Goal: Check status: Check status

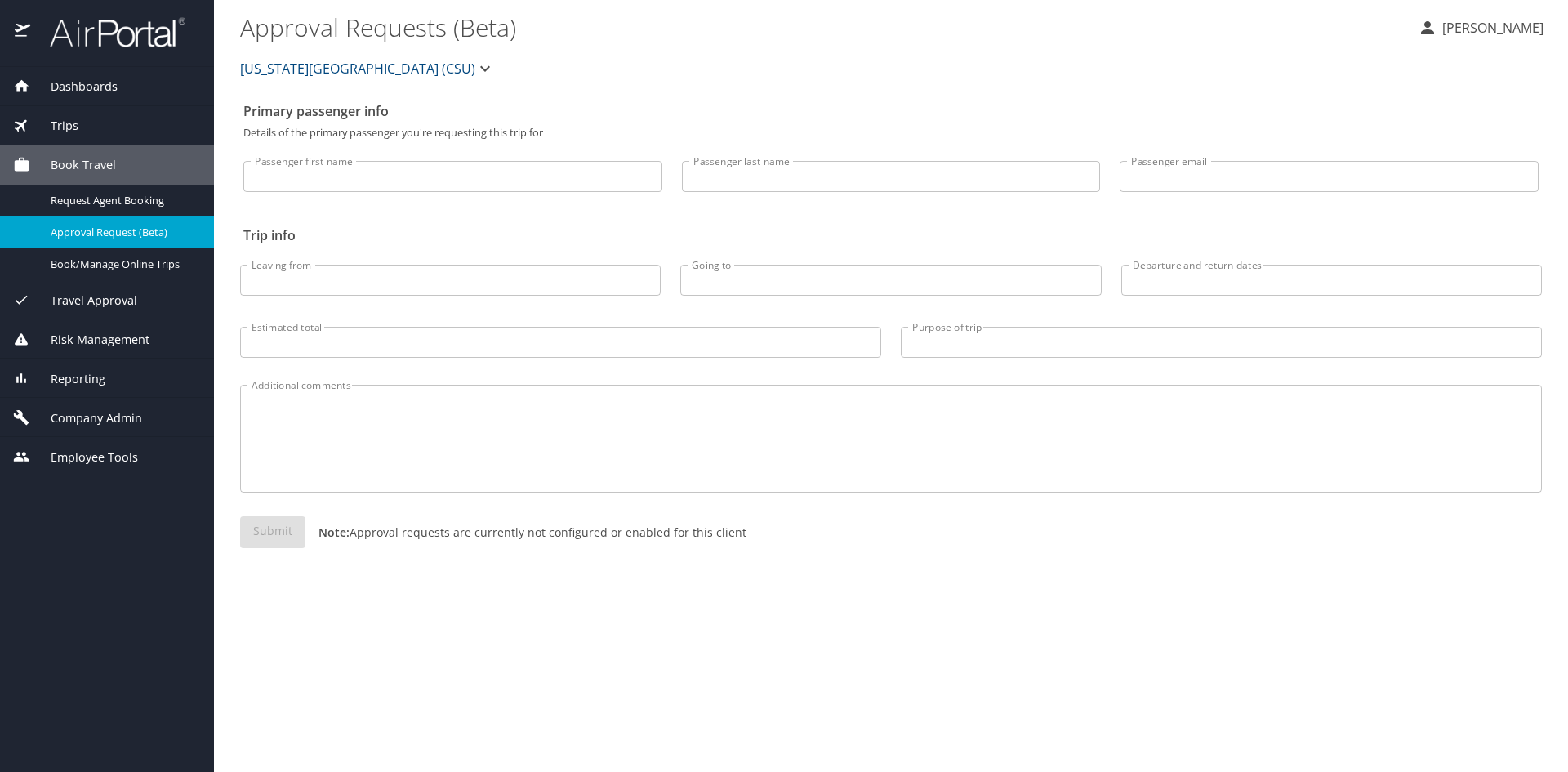
click at [68, 128] on span "Trips" at bounding box center [54, 126] width 48 height 18
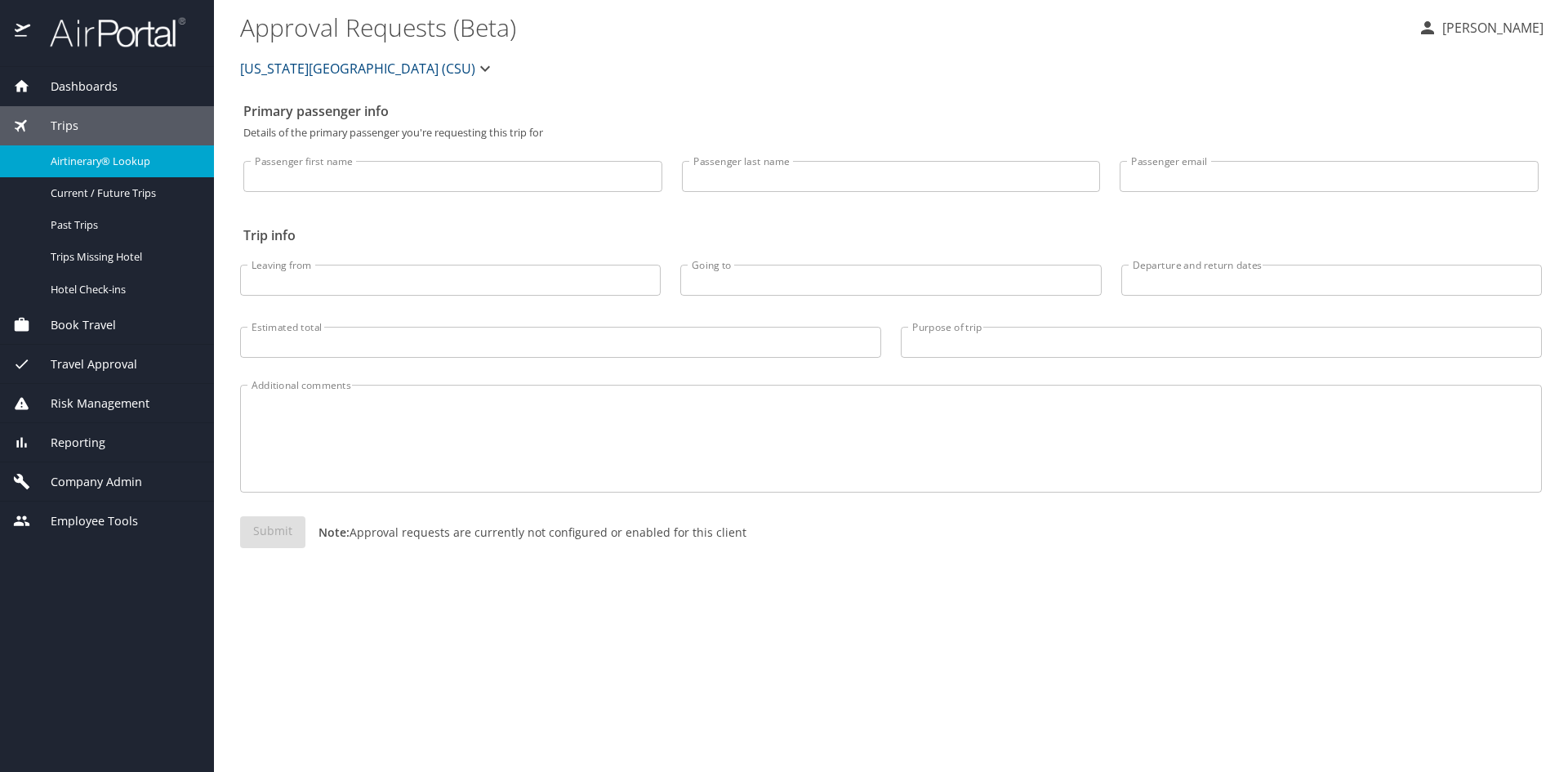
click at [77, 172] on link "Airtinerary® Lookup" at bounding box center [106, 161] width 214 height 32
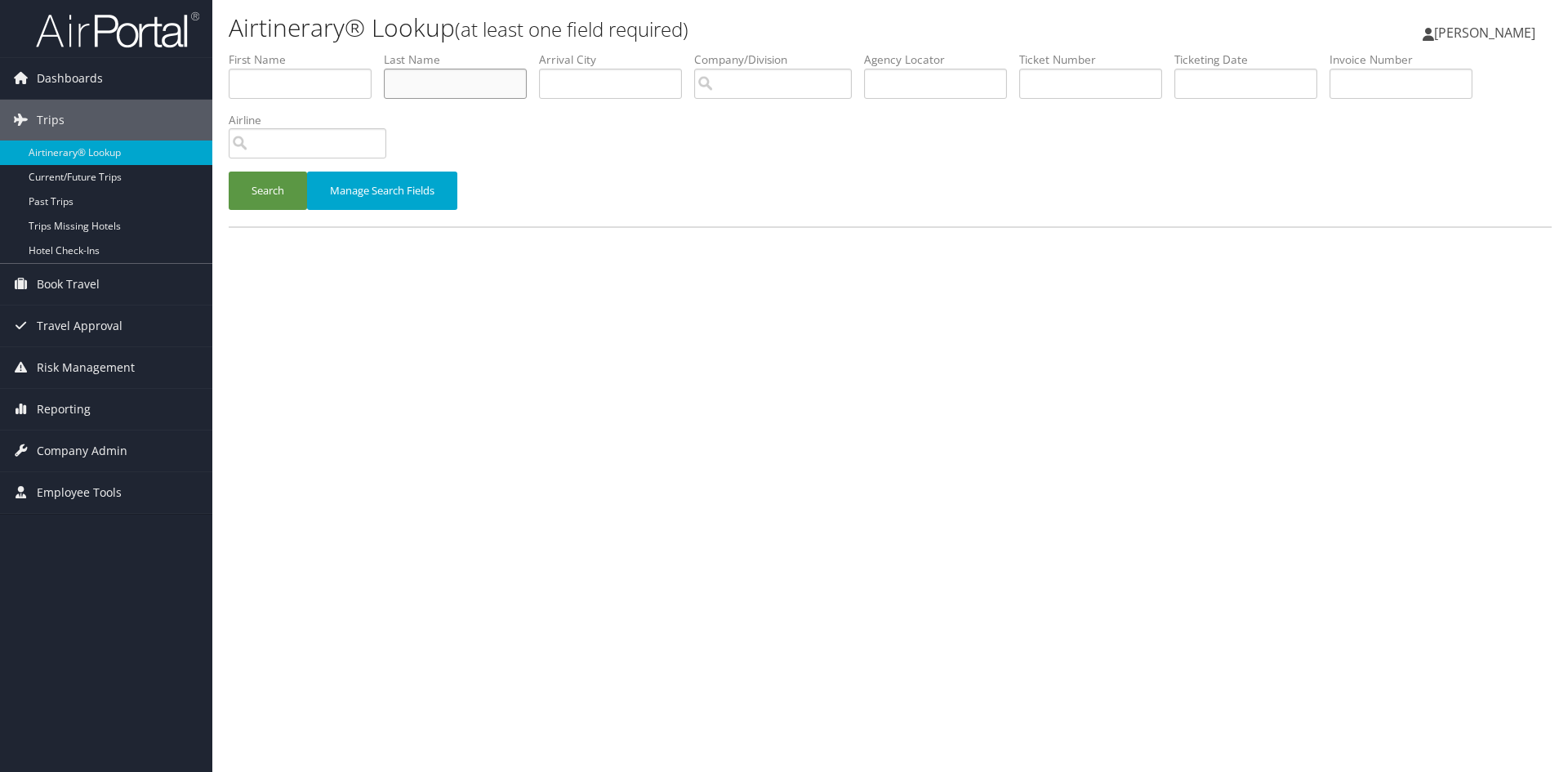
click at [449, 89] on input "text" at bounding box center [456, 84] width 143 height 30
type input "abdulhadi"
click at [229, 171] on button "Search" at bounding box center [268, 191] width 78 height 38
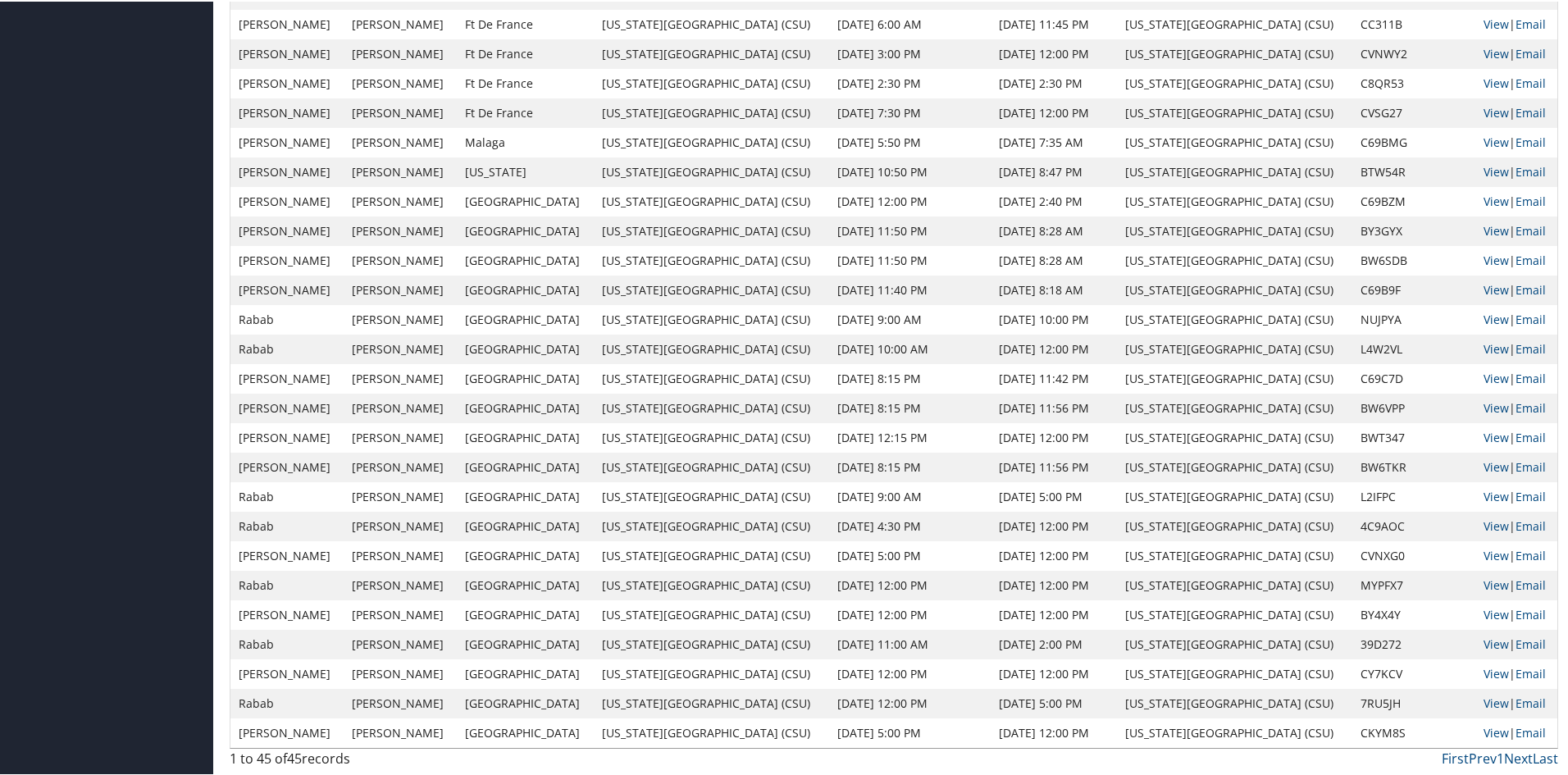
scroll to position [861, 0]
click at [1484, 669] on link "View" at bounding box center [1496, 673] width 25 height 16
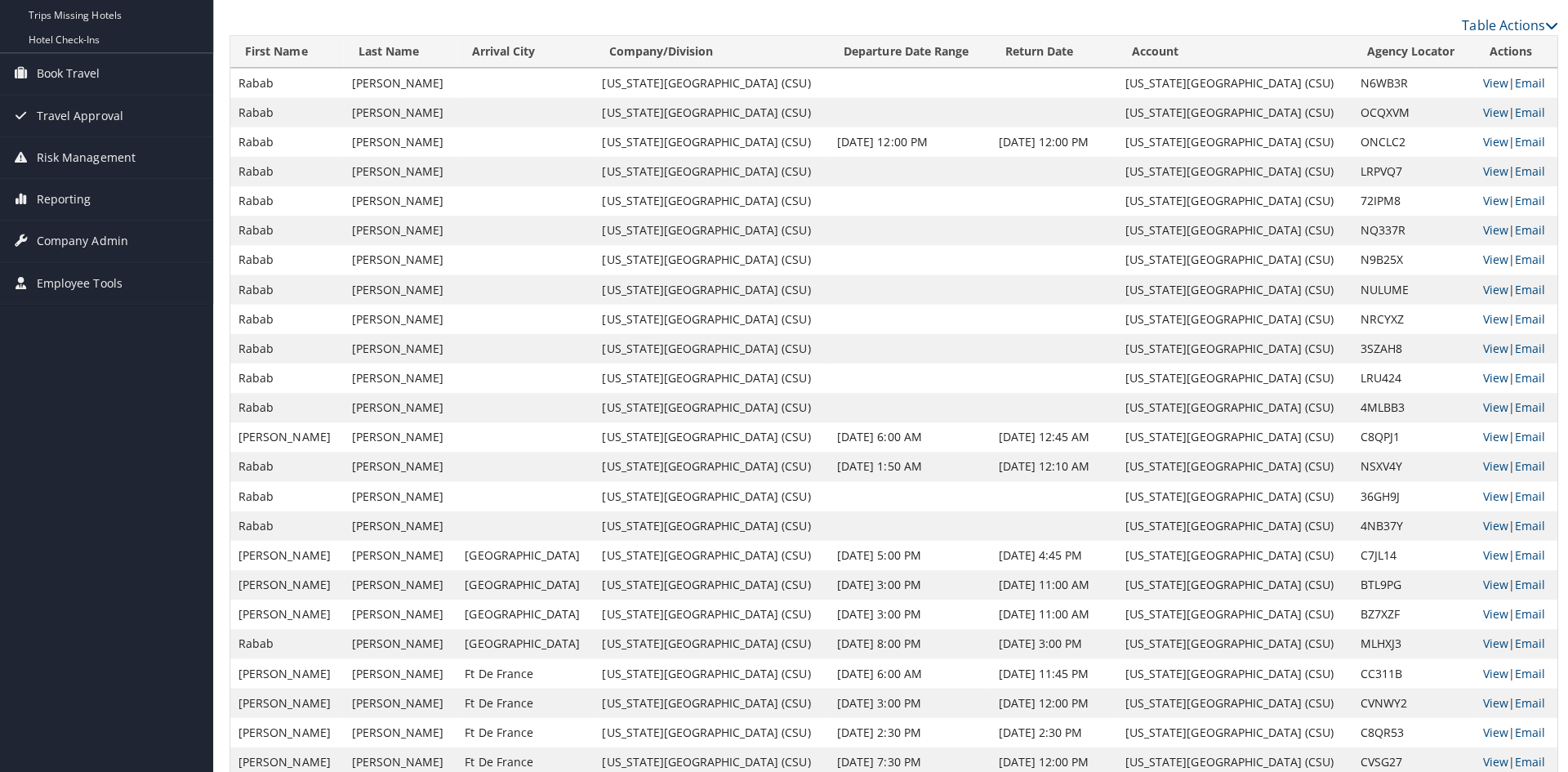
scroll to position [0, 0]
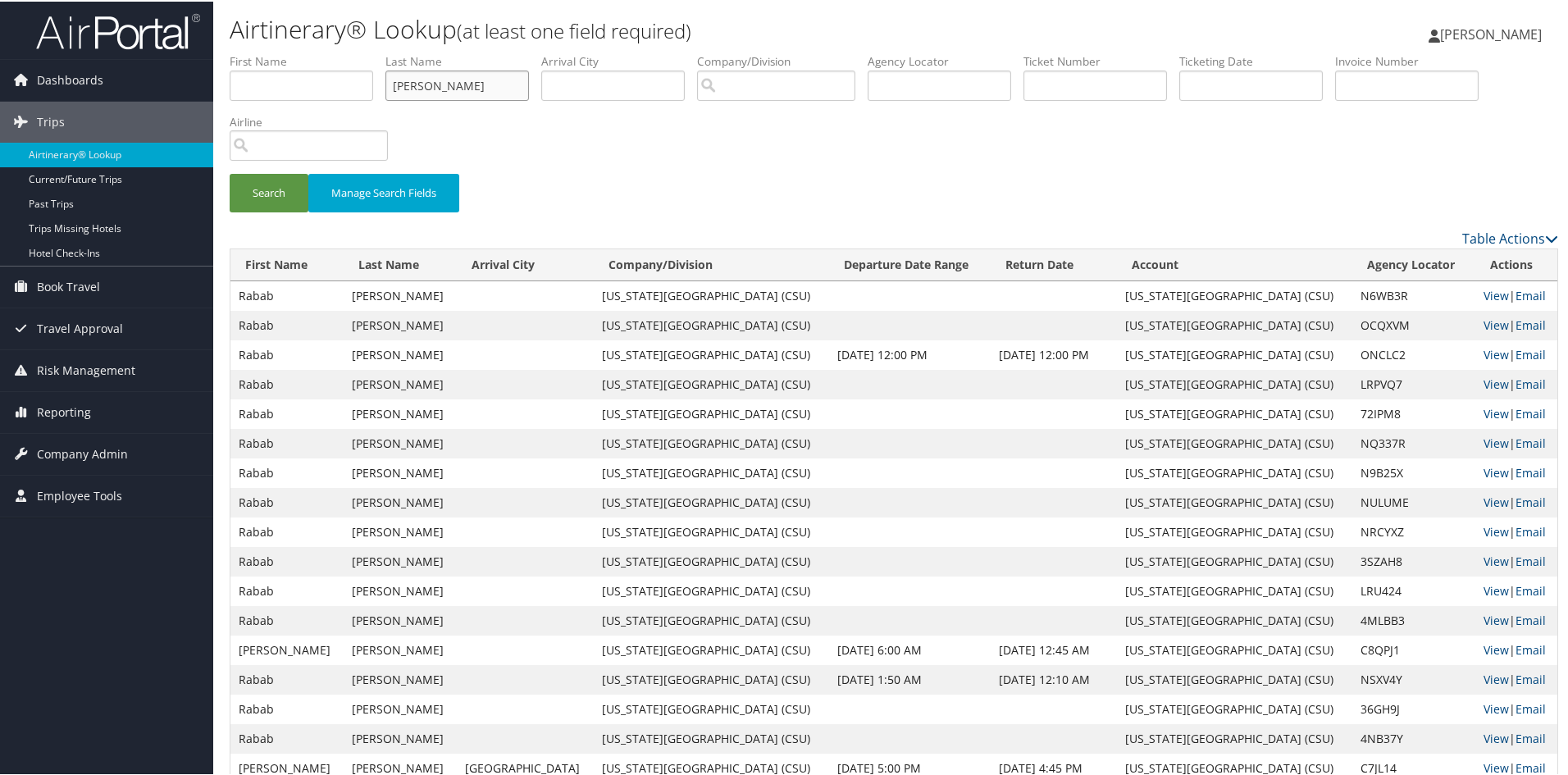
drag, startPoint x: 490, startPoint y: 76, endPoint x: 372, endPoint y: 78, distance: 118.0
click at [372, 52] on ul "First Name Last Name abdulhadi Departure City Arrival City Company/Division Air…" at bounding box center [893, 52] width 1328 height 0
click at [1069, 85] on input "text" at bounding box center [1095, 84] width 144 height 30
paste input "0017307916869"
type input "0017307916869"
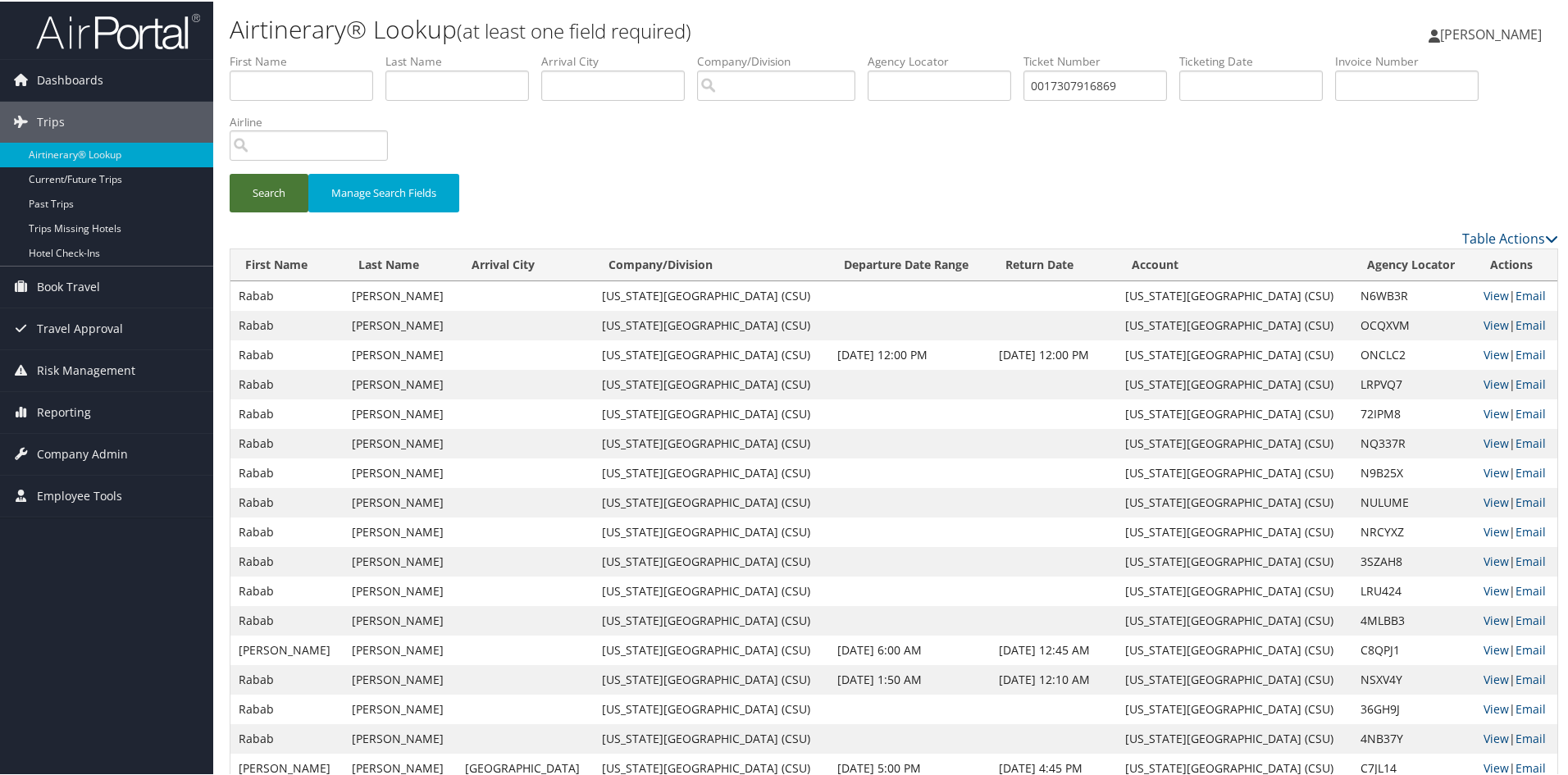
click at [279, 198] on button "Search" at bounding box center [269, 191] width 78 height 38
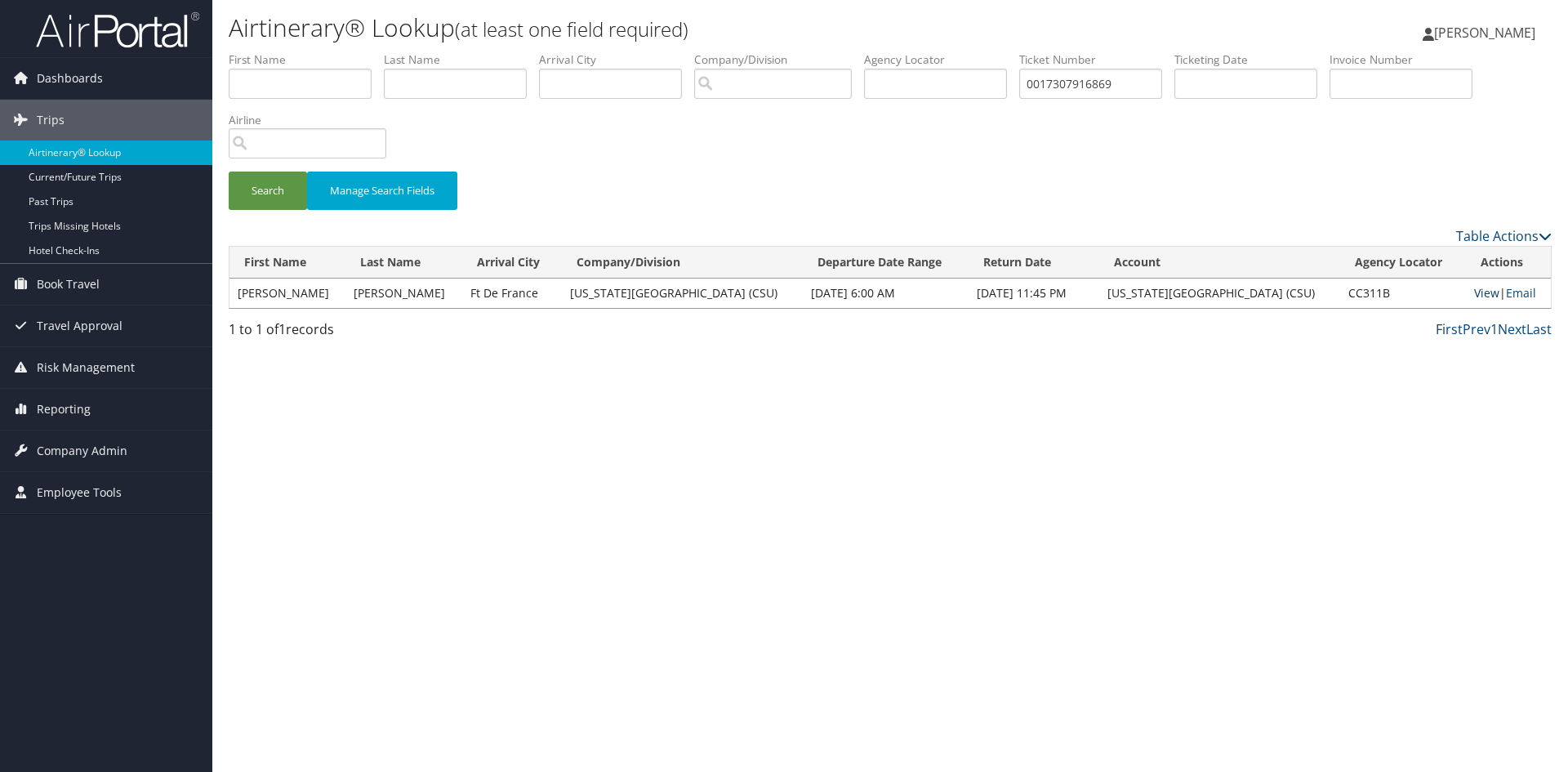
click at [1482, 296] on link "View" at bounding box center [1487, 293] width 25 height 16
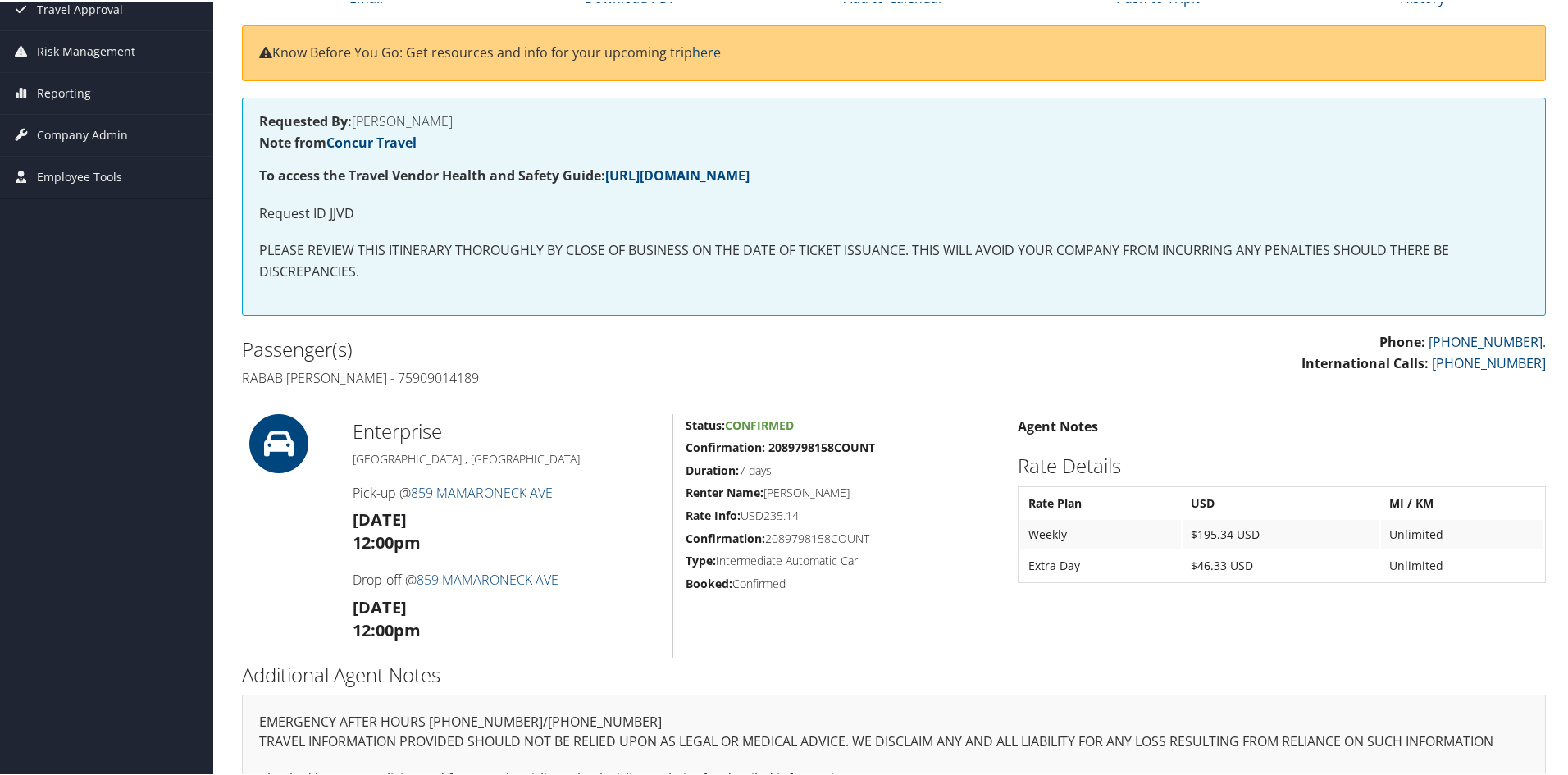
scroll to position [281, 0]
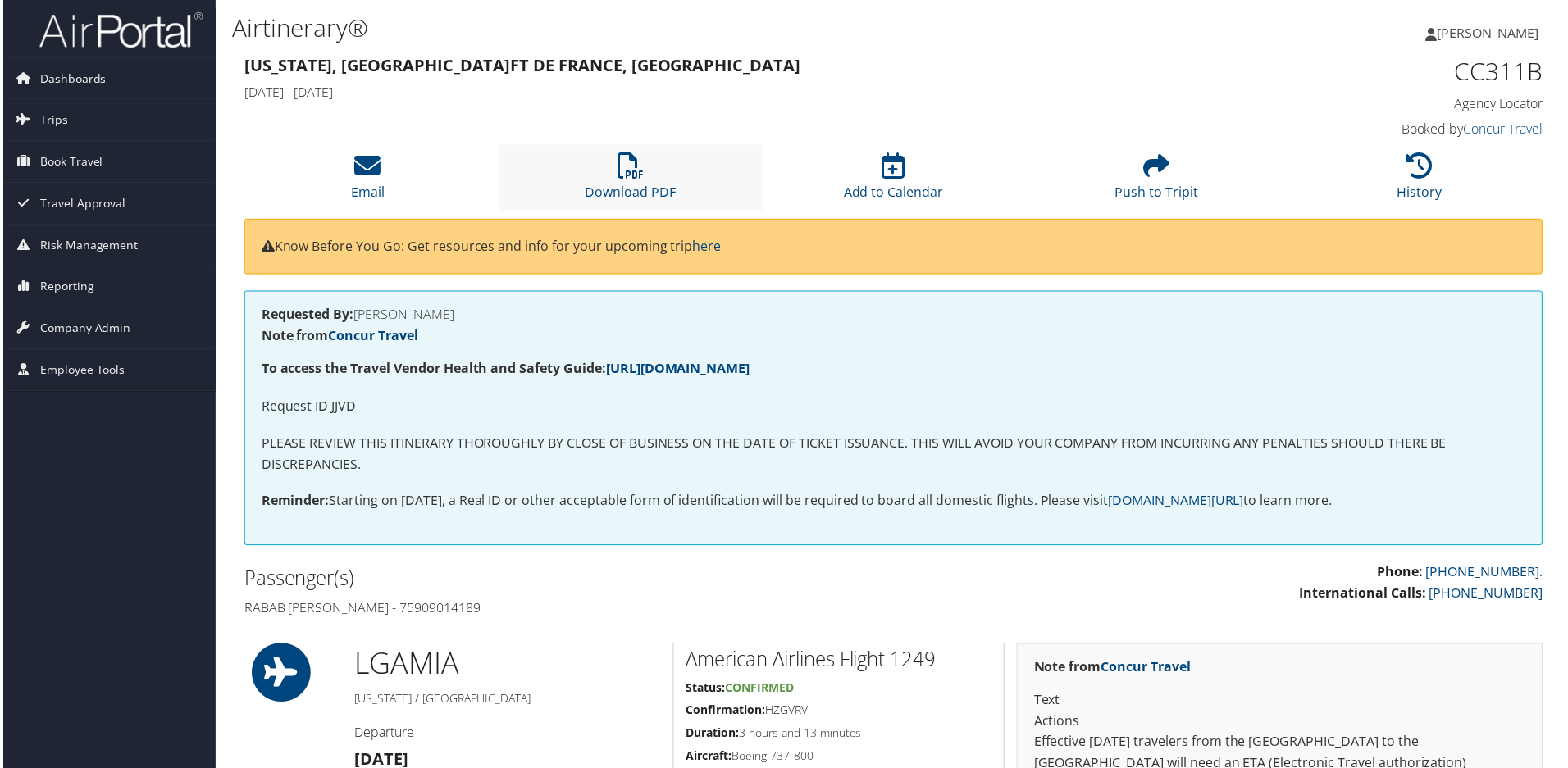
click at [612, 169] on li "Download PDF" at bounding box center [630, 179] width 264 height 67
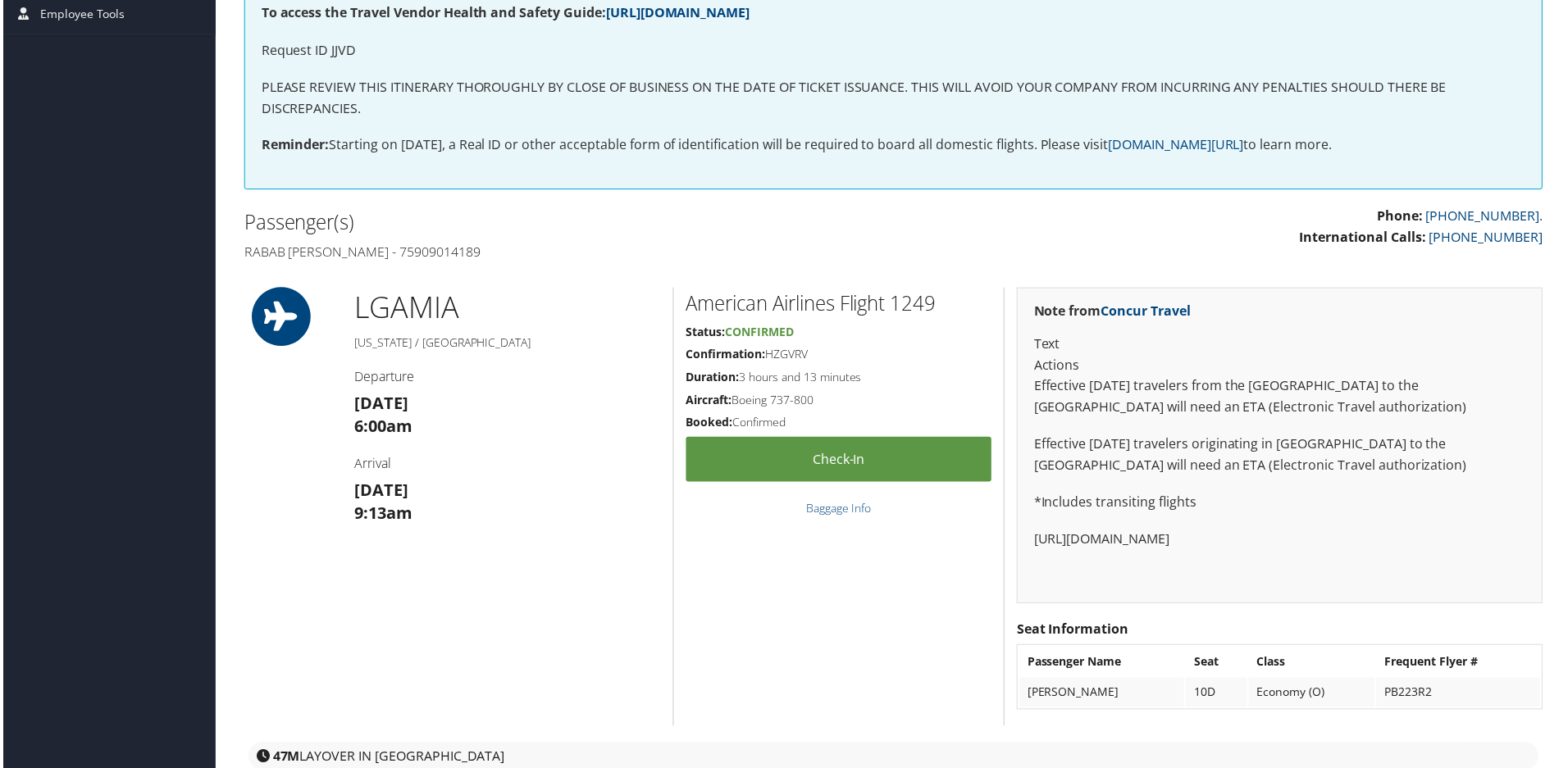
scroll to position [326, 0]
